Goal: Information Seeking & Learning: Learn about a topic

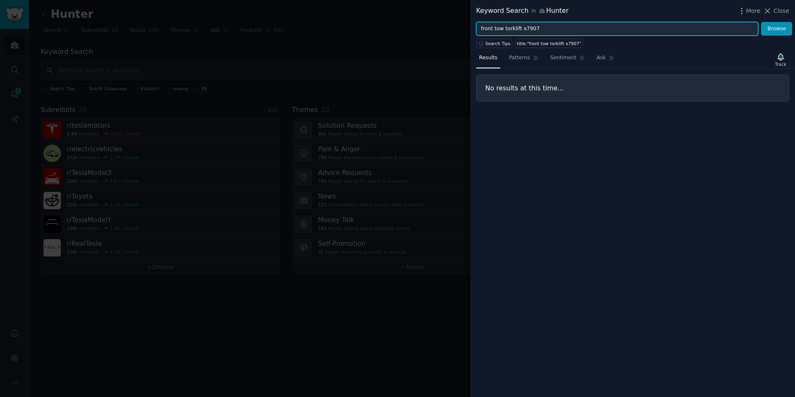
click at [562, 29] on input "front tow torklift x7907" at bounding box center [617, 29] width 282 height 14
paste input "[PERSON_NAME] #11474 (VW Jetta Sedan & SportWagen)"
type input "[PERSON_NAME] #11474 (VW Jetta Sedan & SportWagen)"
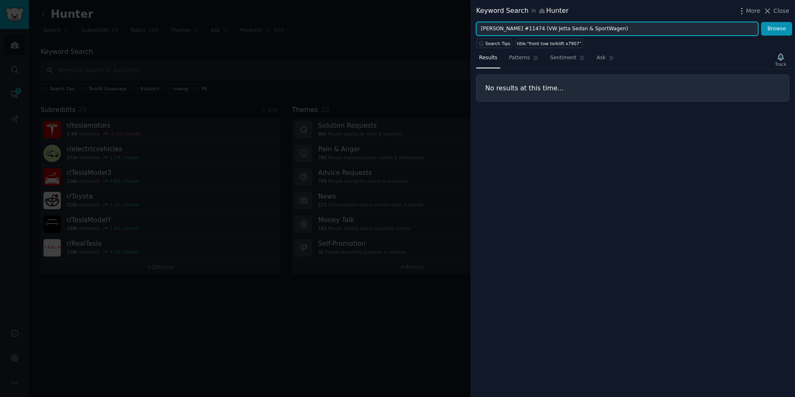
click at [761, 22] on button "Browse" at bounding box center [776, 29] width 31 height 14
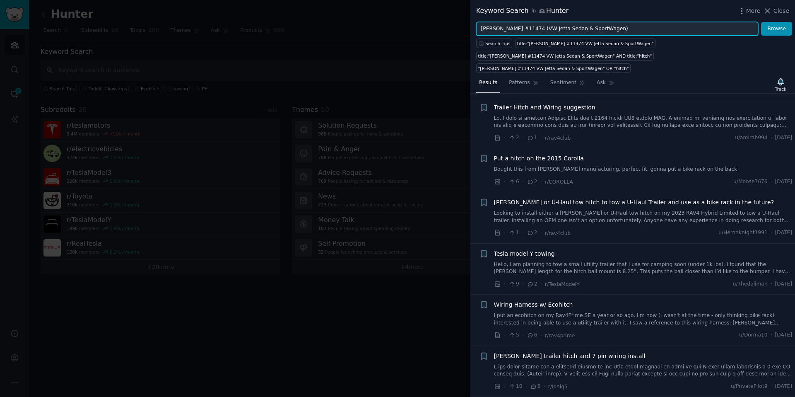
scroll to position [519, 0]
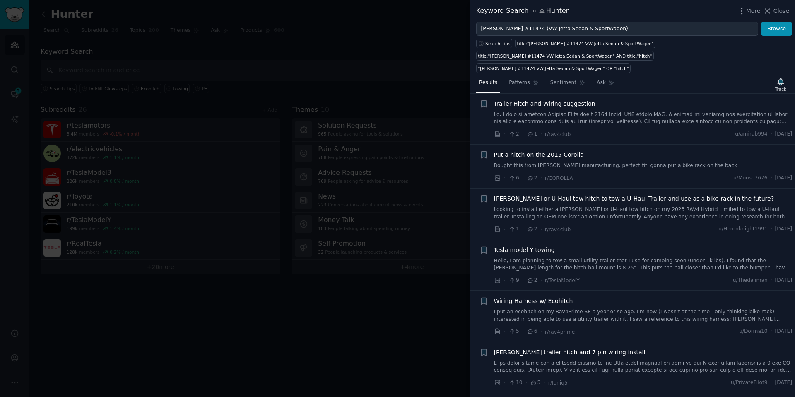
click at [593, 348] on span "[PERSON_NAME] trailer hitch and 7 pin wiring install" at bounding box center [570, 352] width 152 height 9
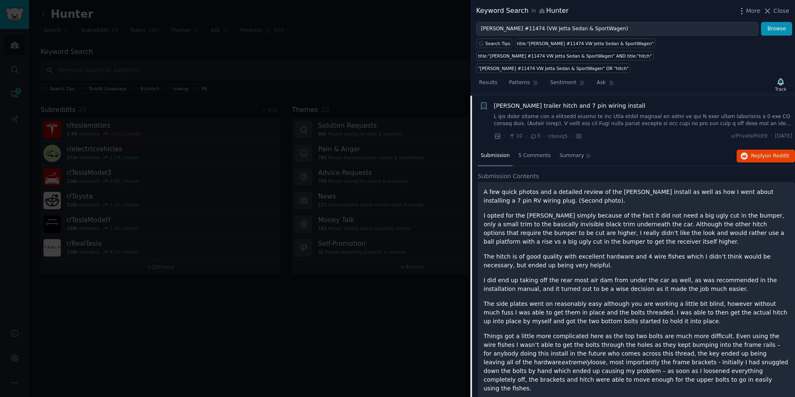
scroll to position [767, 0]
click at [300, 313] on div at bounding box center [397, 198] width 795 height 397
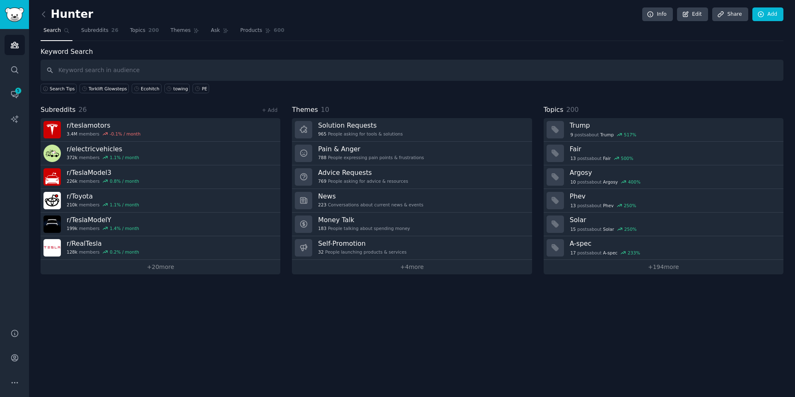
click at [40, 13] on div "Hunter Info Edit Share Add Search Subreddits 26 Topics 200 Themes Ask Products …" at bounding box center [412, 198] width 766 height 397
click at [40, 15] on div "Hunter Info Edit Share Add Search Subreddits 26 Topics 200 Themes Ask Products …" at bounding box center [412, 198] width 766 height 397
click at [45, 14] on icon at bounding box center [43, 14] width 9 height 9
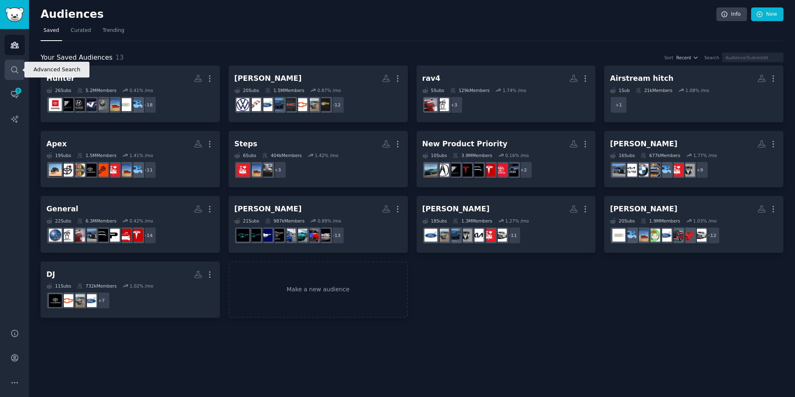
click at [12, 63] on link "Search" at bounding box center [15, 70] width 20 height 20
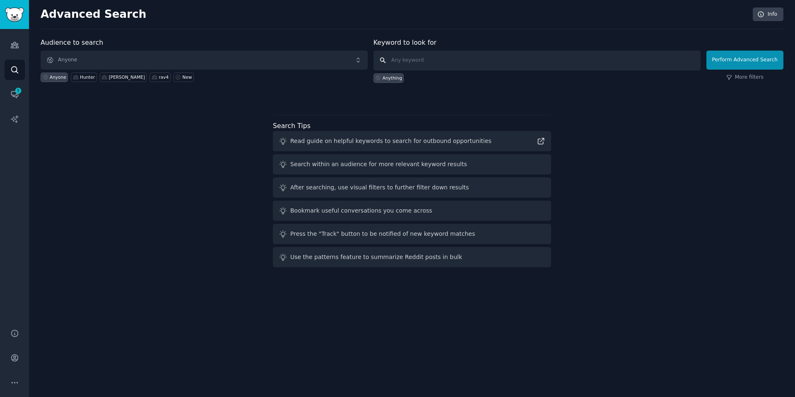
click at [476, 62] on input "text" at bounding box center [536, 61] width 327 height 20
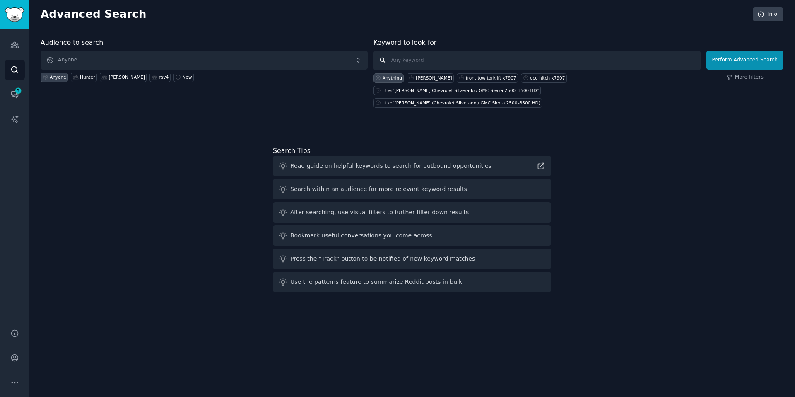
paste input "[PERSON_NAME] #11474 (VW Jetta Sedan & SportWagen)"
type input "[PERSON_NAME] #11474 (VW Jetta Sedan & SportWagen)"
click button "Perform Advanced Search" at bounding box center [744, 60] width 77 height 19
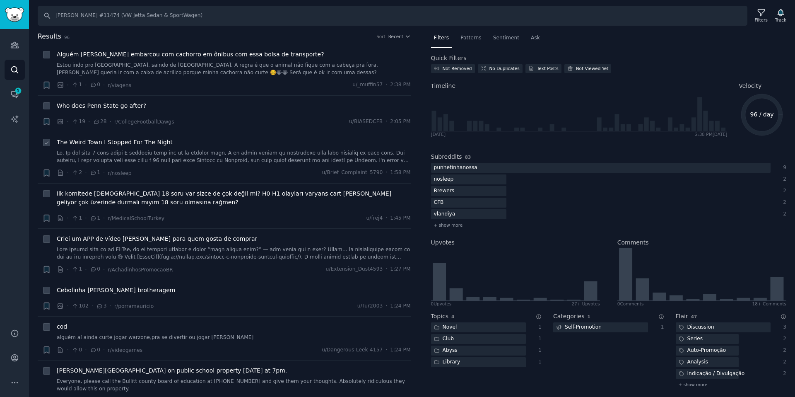
click at [325, 156] on link at bounding box center [234, 156] width 354 height 14
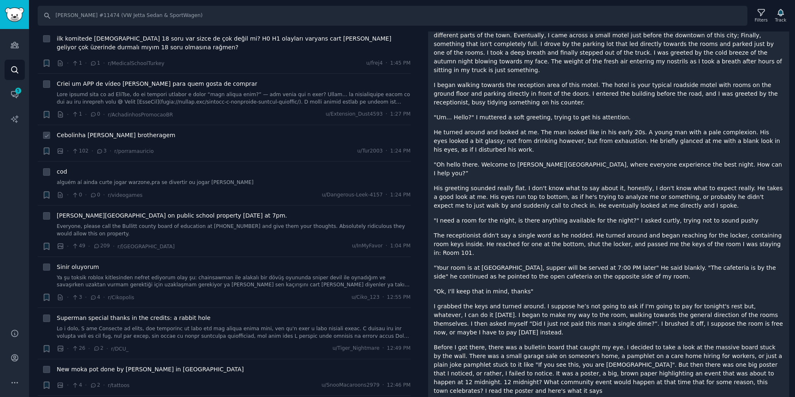
scroll to position [201, 0]
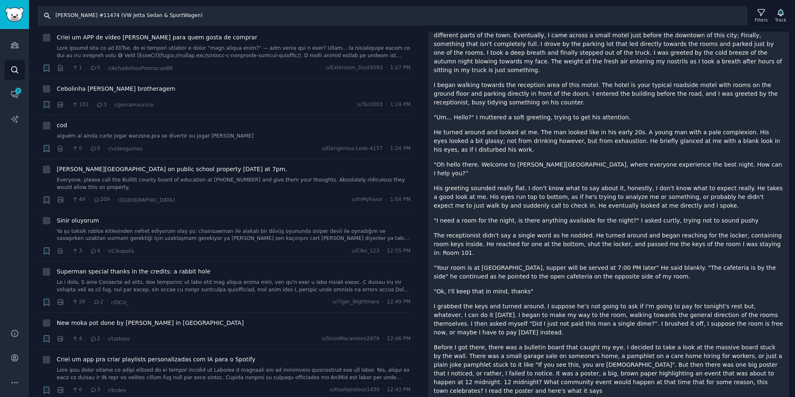
click at [180, 19] on input "[PERSON_NAME] #11474 (VW Jetta Sedan & SportWagen)" at bounding box center [393, 16] width 710 height 20
drag, startPoint x: 180, startPoint y: 19, endPoint x: 86, endPoint y: 19, distance: 94.0
click at [86, 19] on input "[PERSON_NAME] #11474 (VW Jetta Sedan & SportWagen)" at bounding box center [393, 16] width 710 height 20
drag, startPoint x: 85, startPoint y: 13, endPoint x: 67, endPoint y: 13, distance: 18.2
click at [67, 13] on input "[PERSON_NAME] #11474 (VW Jetta Sedan & SportWagen)" at bounding box center [393, 16] width 710 height 20
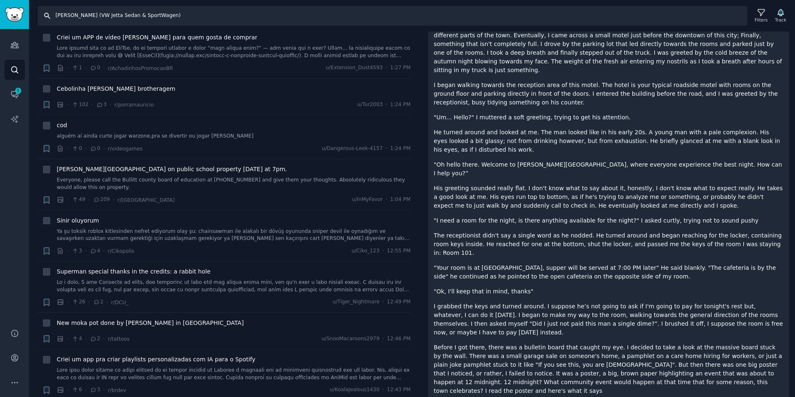
type input "[PERSON_NAME] (VW Jetta Sedan"
